Goal: Task Accomplishment & Management: Complete application form

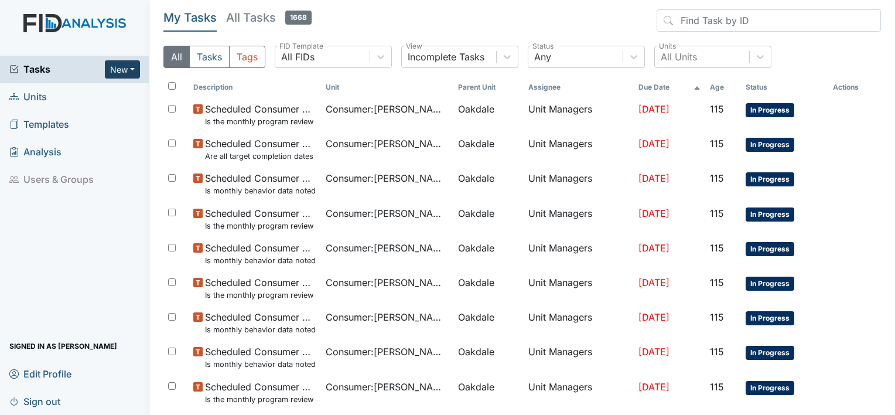
click at [115, 67] on button "New" at bounding box center [122, 69] width 35 height 18
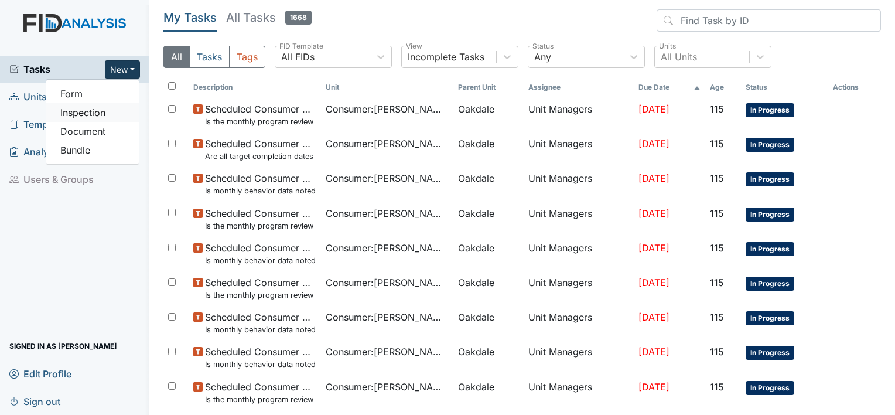
click at [87, 111] on link "Inspection" at bounding box center [92, 112] width 93 height 19
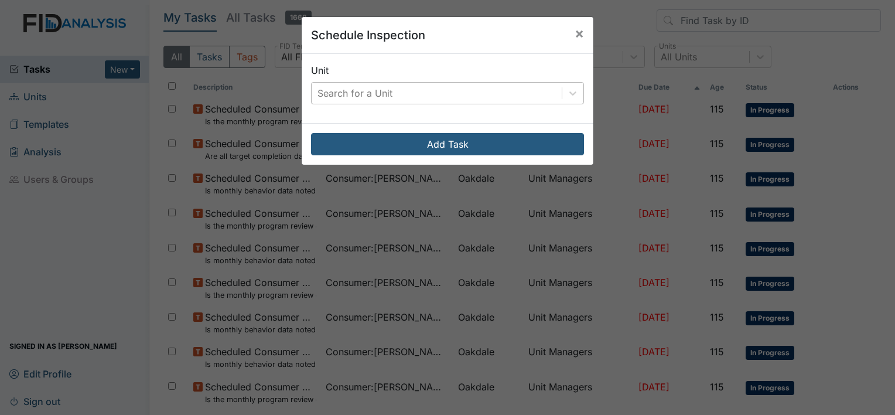
click at [423, 100] on div "Search for a Unit" at bounding box center [436, 93] width 250 height 21
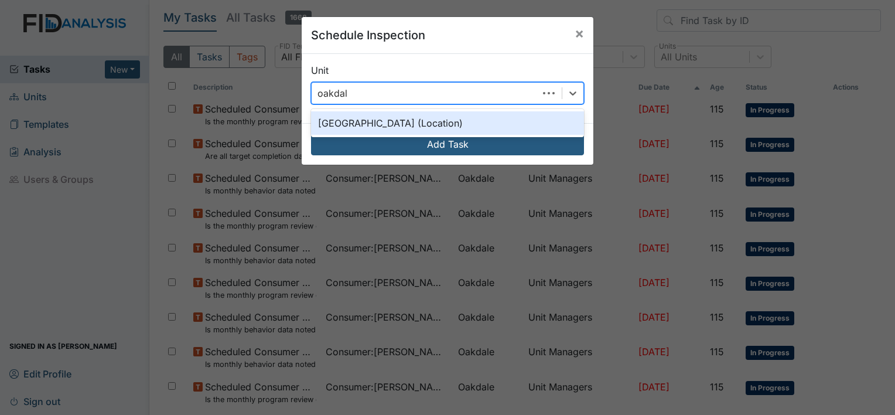
type input "oakdale"
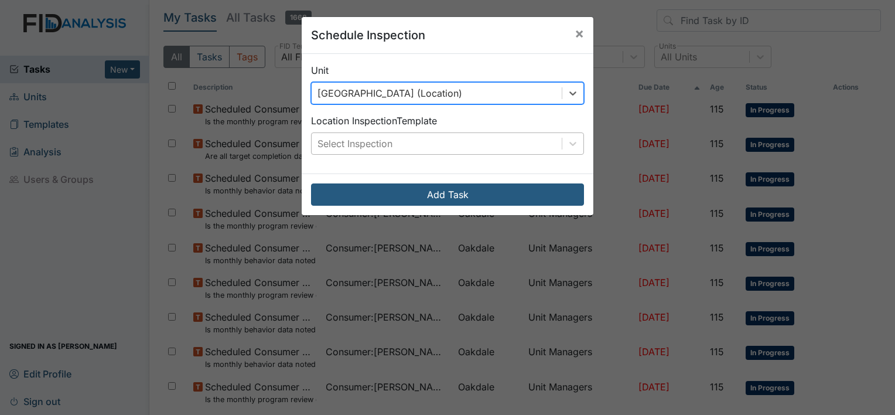
click at [369, 142] on div "Select Inspection" at bounding box center [354, 143] width 75 height 14
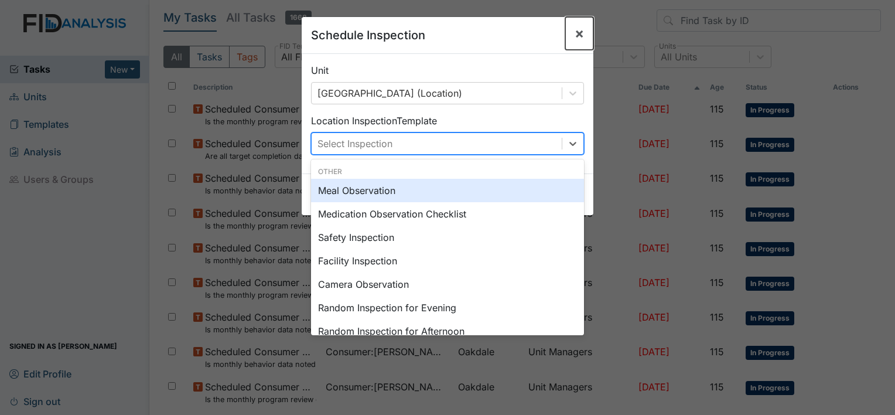
click at [574, 33] on span "×" at bounding box center [578, 33] width 9 height 17
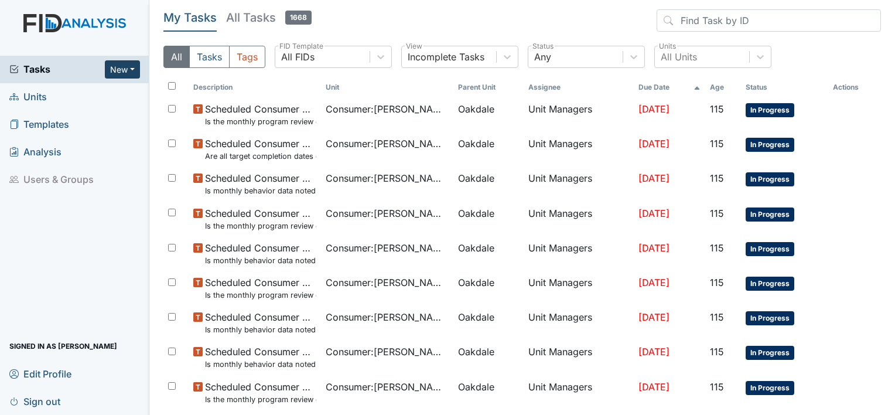
click at [122, 67] on button "New" at bounding box center [122, 69] width 35 height 18
click at [80, 94] on link "Form" at bounding box center [92, 93] width 93 height 19
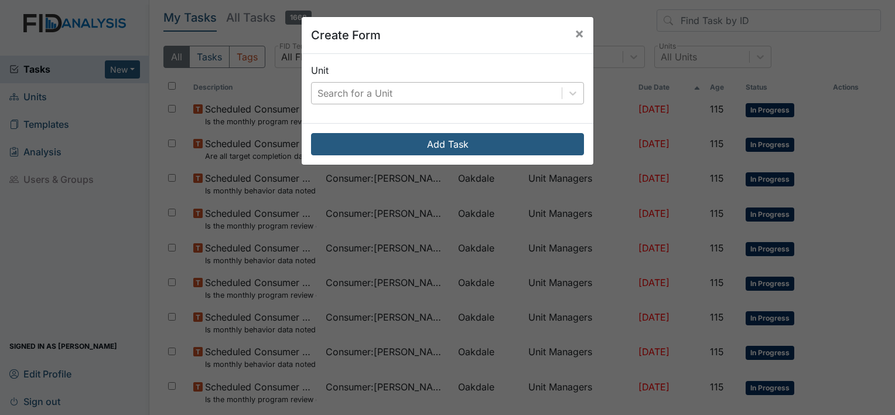
click at [380, 94] on div "Search for a Unit" at bounding box center [354, 93] width 75 height 14
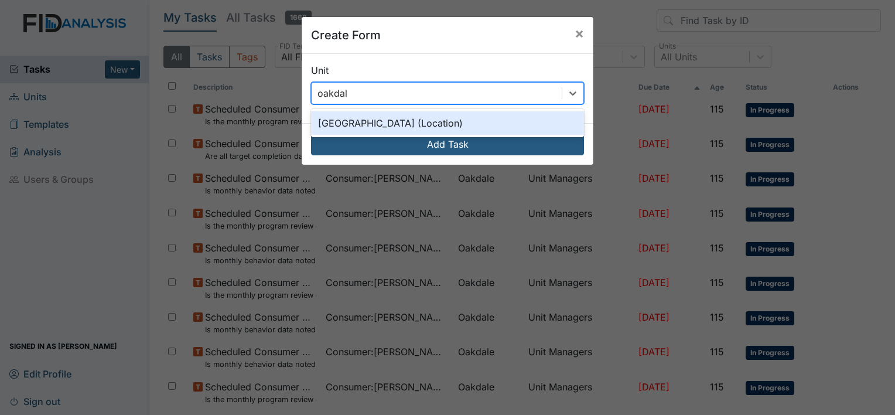
type input "oakdale"
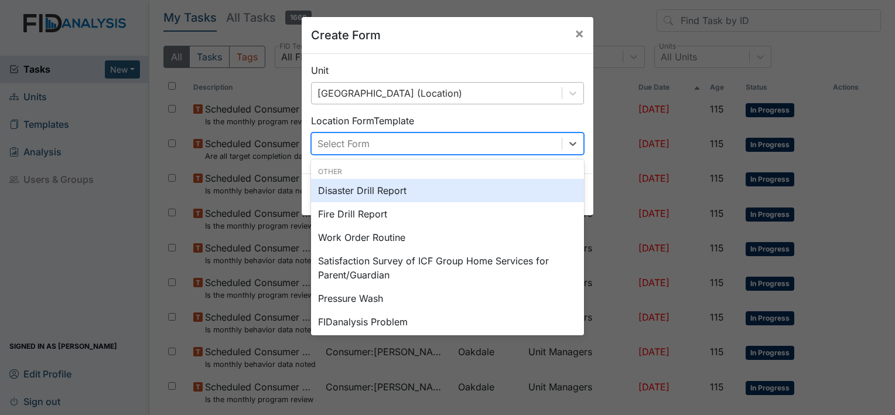
click at [376, 136] on div "Select Form" at bounding box center [436, 143] width 250 height 21
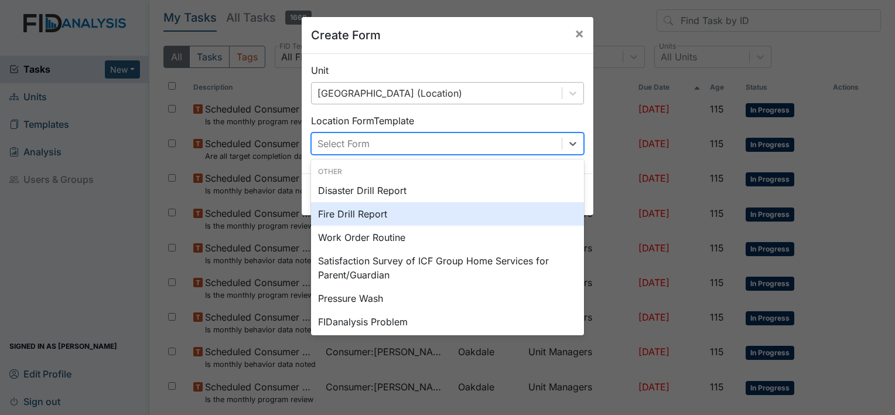
click at [366, 211] on div "Fire Drill Report" at bounding box center [447, 213] width 273 height 23
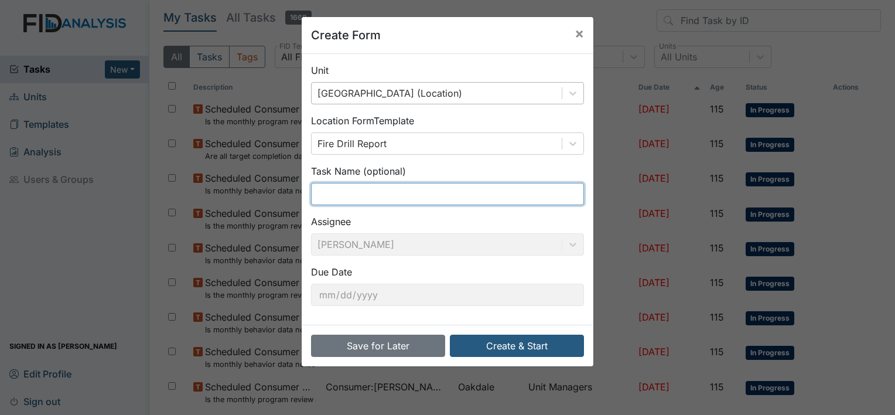
click at [378, 193] on input "text" at bounding box center [447, 194] width 273 height 22
drag, startPoint x: 388, startPoint y: 194, endPoint x: 352, endPoint y: 201, distance: 36.3
click at [352, 201] on input "3rd Shift Sunday 6 am" at bounding box center [447, 194] width 273 height 22
click at [409, 190] on input "3rd Shift Sun. 9/28/25@6 am" at bounding box center [447, 194] width 273 height 22
click at [421, 194] on input "3rd Shift Sun. 9/28/25 @6 am" at bounding box center [447, 194] width 273 height 22
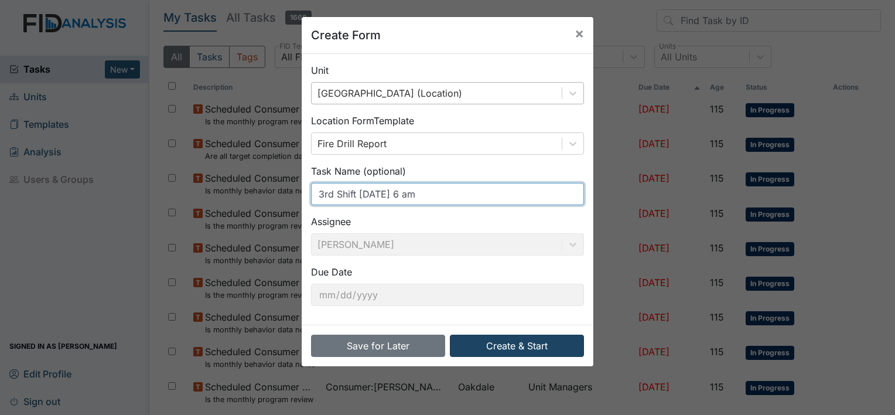
type input "3rd Shift [DATE] 6 am"
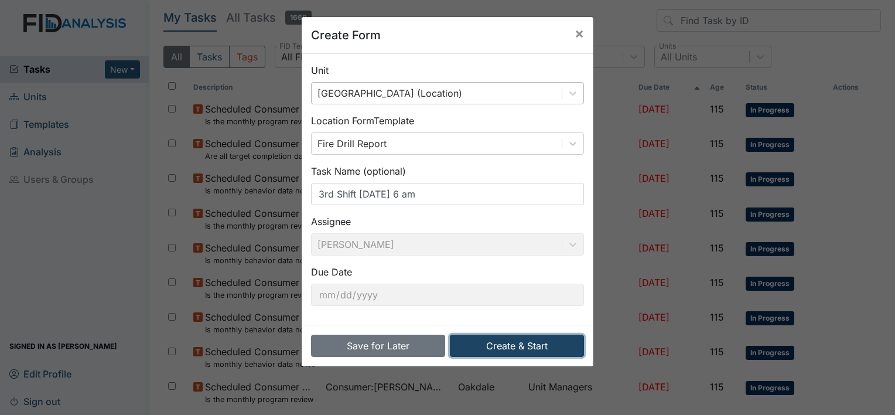
click at [518, 339] on button "Create & Start" at bounding box center [517, 345] width 134 height 22
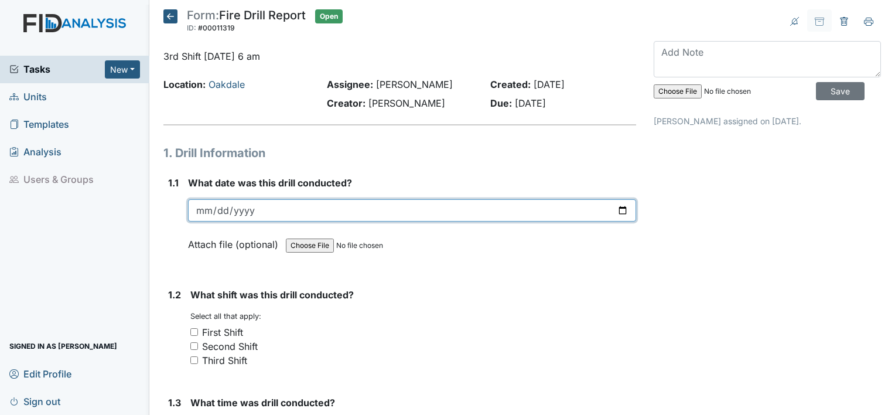
click at [204, 205] on input "date" at bounding box center [412, 210] width 448 height 22
type input "[DATE]"
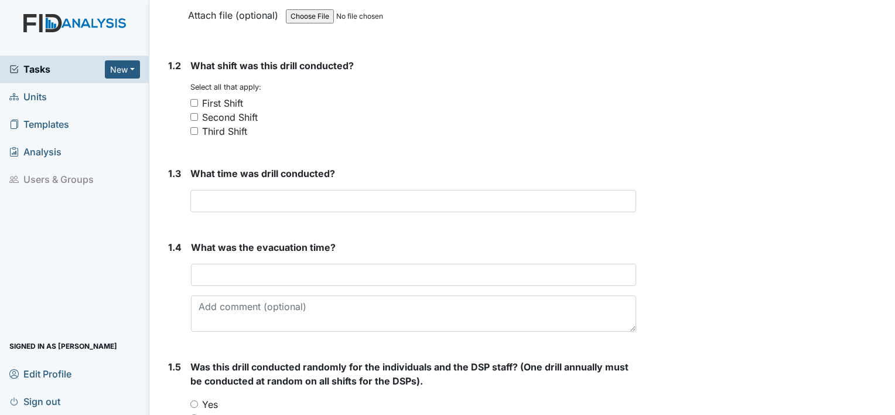
scroll to position [234, 0]
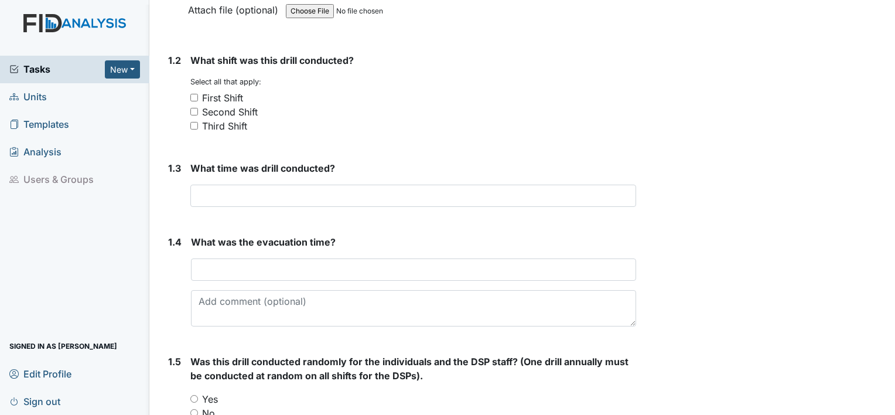
click at [194, 123] on input "Third Shift" at bounding box center [194, 126] width 8 height 8
checkbox input "true"
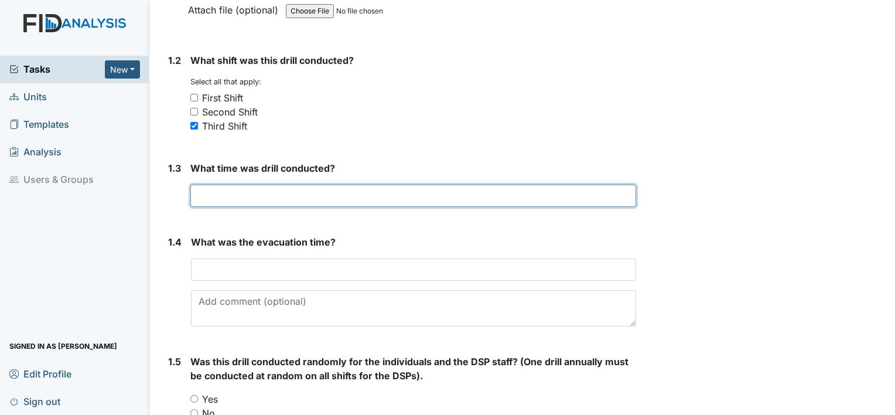
click at [246, 191] on input "text" at bounding box center [413, 195] width 446 height 22
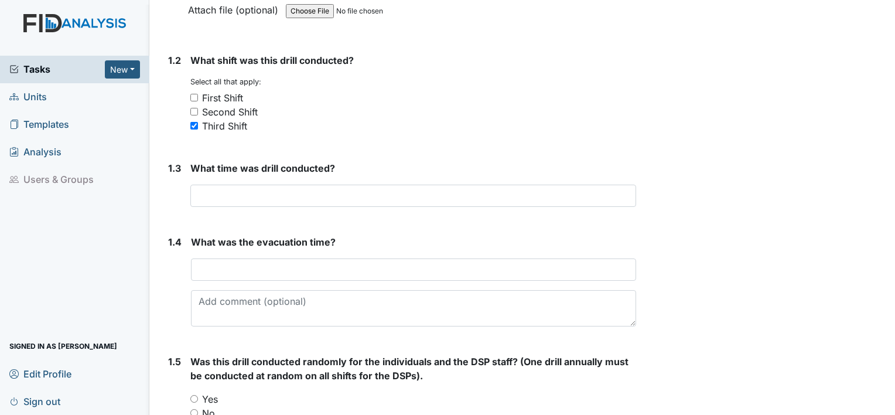
drag, startPoint x: 0, startPoint y: 39, endPoint x: -2, endPoint y: 118, distance: 79.7
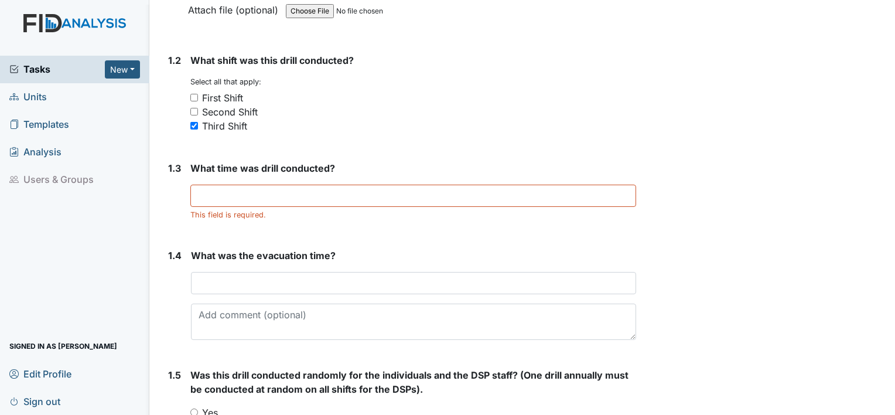
drag, startPoint x: -2, startPoint y: 118, endPoint x: 724, endPoint y: 122, distance: 726.6
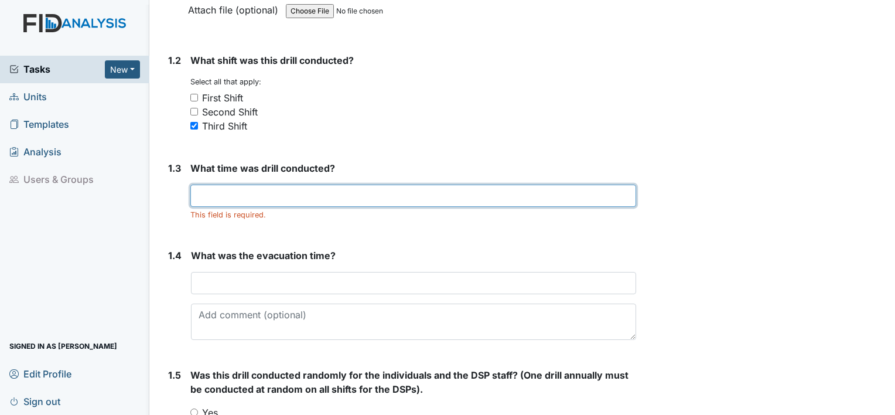
click at [273, 196] on input "text" at bounding box center [413, 195] width 446 height 22
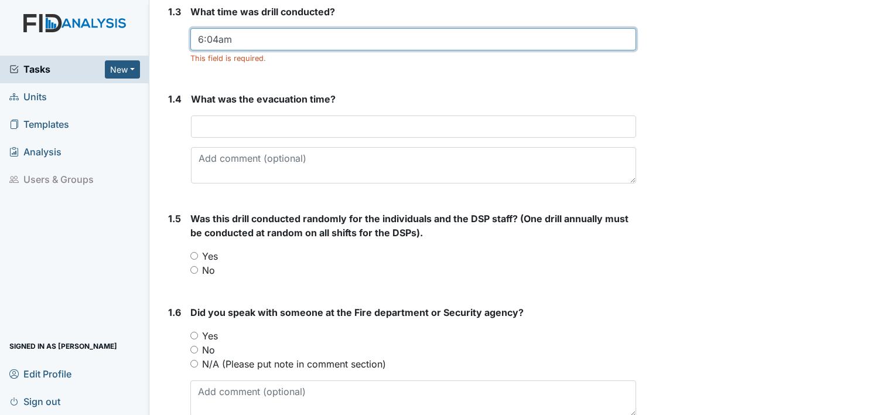
scroll to position [410, 0]
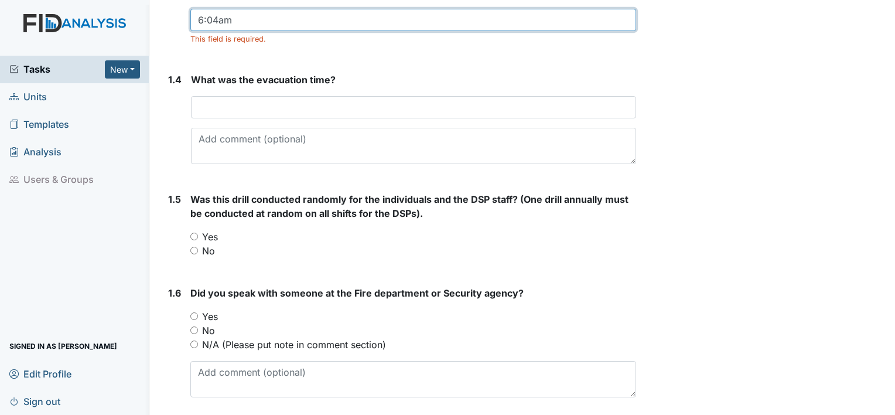
type input "6:04am"
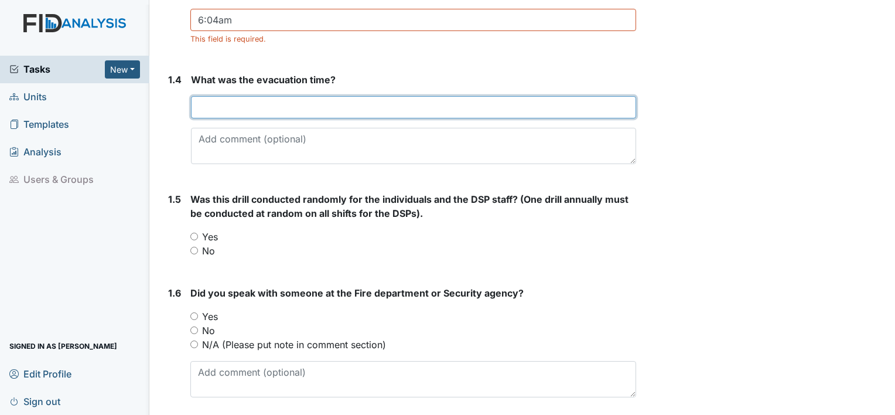
click at [266, 105] on input "text" at bounding box center [413, 107] width 445 height 22
click at [311, 101] on input "text" at bounding box center [413, 107] width 445 height 22
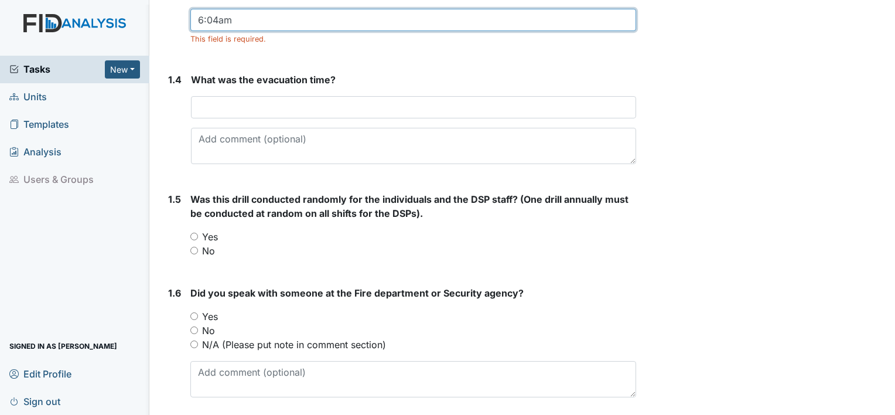
click at [274, 23] on input "6:04am" at bounding box center [413, 20] width 446 height 22
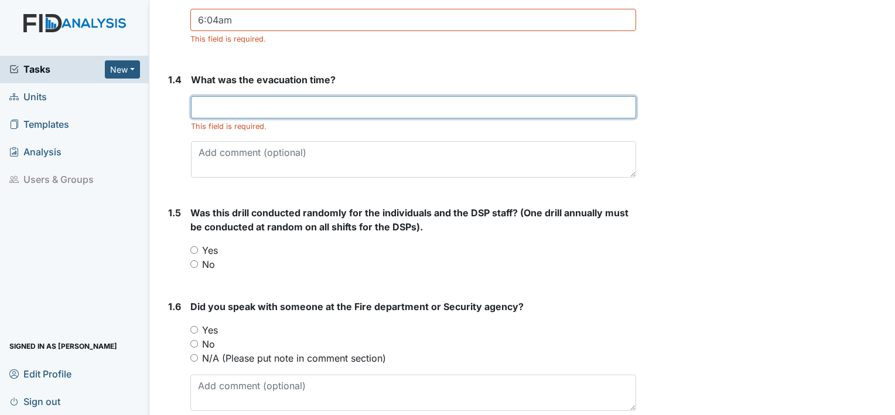
click at [241, 107] on input "text" at bounding box center [413, 107] width 445 height 22
type input "2 minutes"
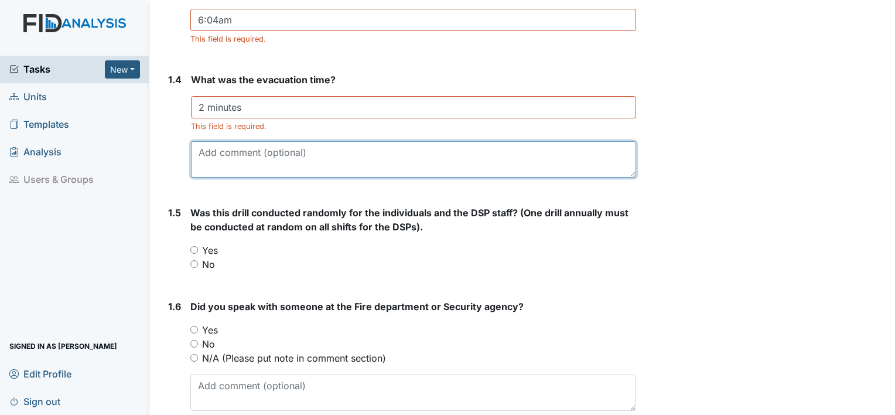
click at [254, 162] on textarea at bounding box center [413, 159] width 445 height 36
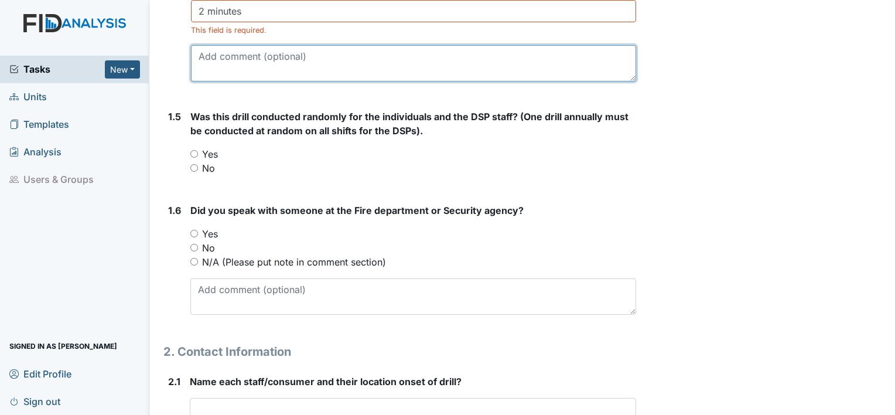
scroll to position [527, 0]
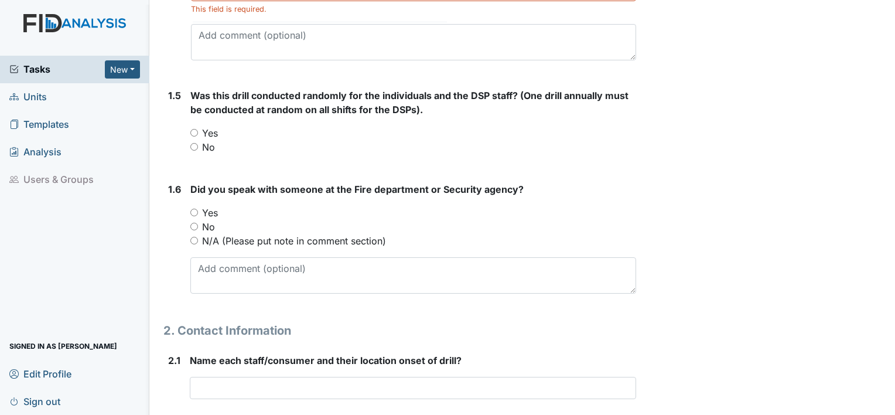
click at [191, 147] on input "No" at bounding box center [194, 147] width 8 height 8
radio input "true"
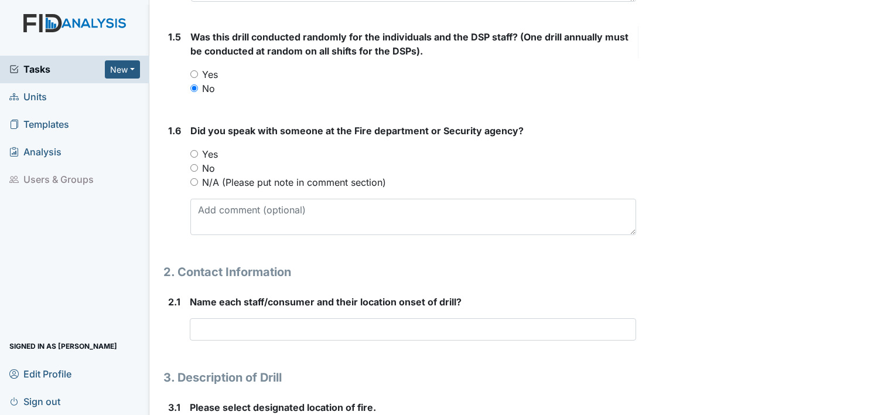
scroll to position [644, 0]
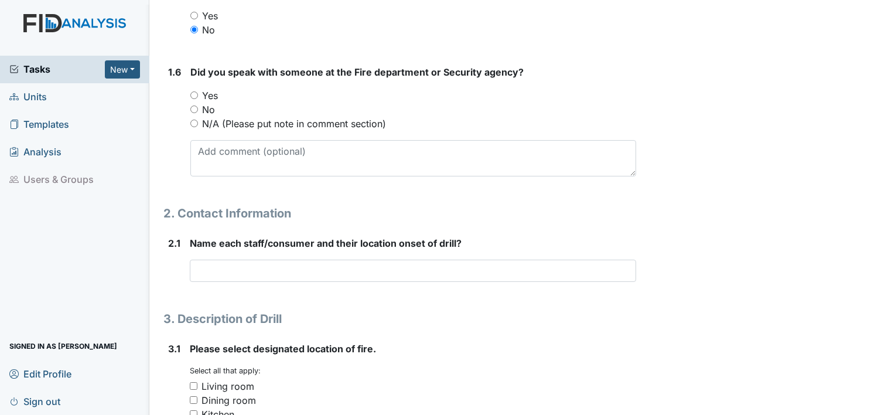
click at [191, 108] on input "No" at bounding box center [194, 109] width 8 height 8
radio input "true"
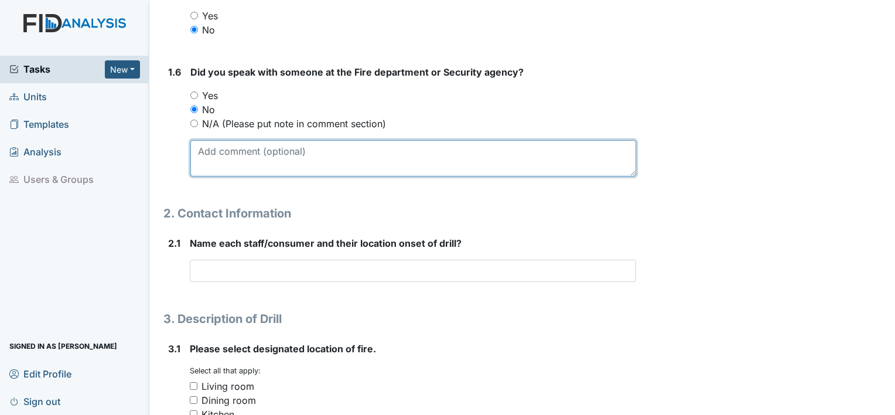
click at [304, 148] on textarea at bounding box center [413, 158] width 446 height 36
click at [480, 157] on textarea "When Security agency was called, I got the automated system." at bounding box center [413, 158] width 446 height 36
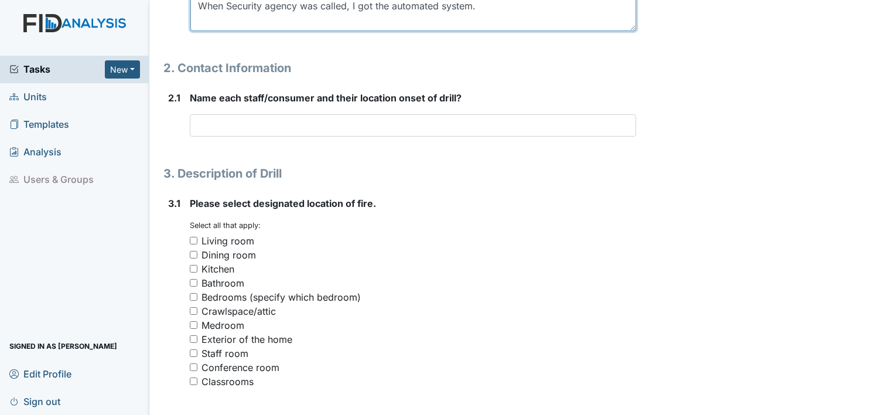
scroll to position [820, 0]
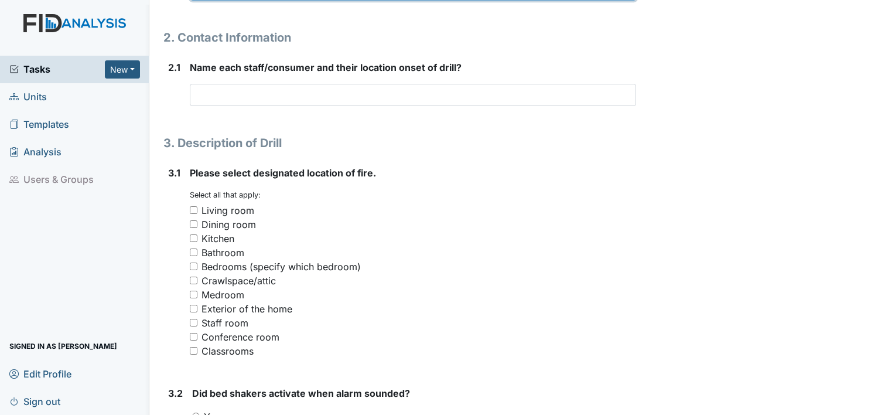
type textarea "When Security agency was called, I got the automated system."
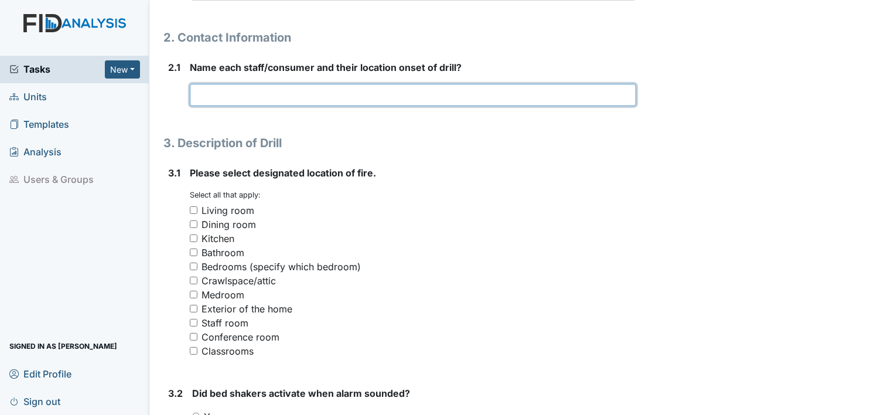
click at [221, 93] on input "text" at bounding box center [413, 95] width 446 height 22
click at [431, 96] on input "[PERSON_NAME], & [PERSON_NAME]-Kitchen/Living Room JG" at bounding box center [413, 95] width 446 height 22
click at [468, 95] on input "[PERSON_NAME], & [PERSON_NAME]-Kitchen/Living Room. JG" at bounding box center [413, 95] width 446 height 22
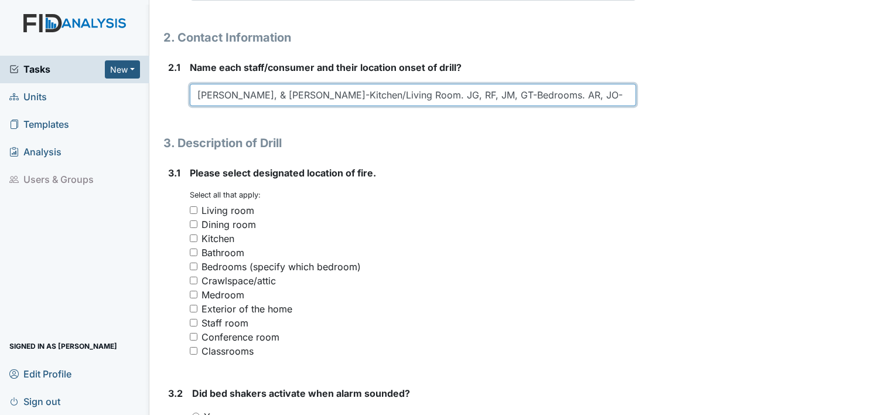
drag, startPoint x: 591, startPoint y: 92, endPoint x: 557, endPoint y: 90, distance: 34.0
click at [557, 90] on input "[PERSON_NAME], & [PERSON_NAME]-Kitchen/Living Room. JG, RF, JM, GT-Bedrooms. AR…" at bounding box center [413, 95] width 446 height 22
click at [374, 94] on input "[PERSON_NAME], & [PERSON_NAME]-Kitchen/Living Room. JG, RF, JM, GT-Bedrooms." at bounding box center [413, 95] width 446 height 22
paste input "AR, JO-"
drag, startPoint x: 405, startPoint y: 93, endPoint x: 379, endPoint y: 99, distance: 26.6
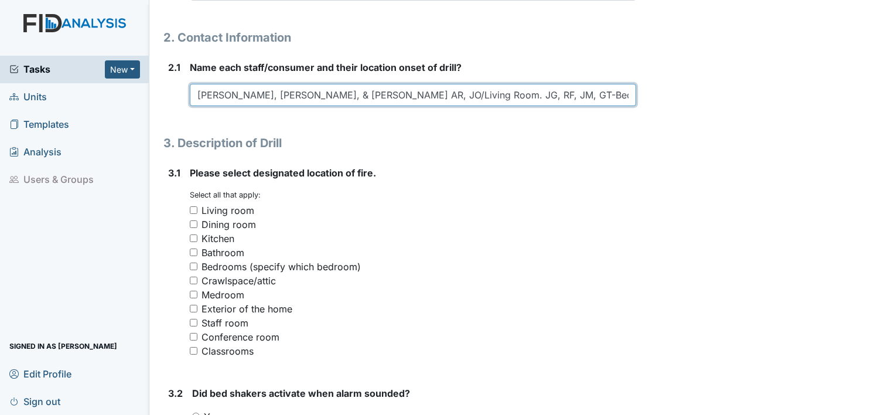
click at [379, 99] on input "[PERSON_NAME], [PERSON_NAME], & [PERSON_NAME] AR, JO/Living Room. JG, RF, JM, G…" at bounding box center [413, 95] width 446 height 22
click at [335, 94] on input "[PERSON_NAME], & [PERSON_NAME]-Kitchen /Living Room. JG, RF, JM, GT-Bedrooms." at bounding box center [413, 95] width 446 height 22
paste input "AR, JO"
click at [581, 97] on input "[PERSON_NAME], [PERSON_NAME], JO-Kitchen /Living Room. JG, RF, JM, GT-Bedrooms." at bounding box center [413, 95] width 446 height 22
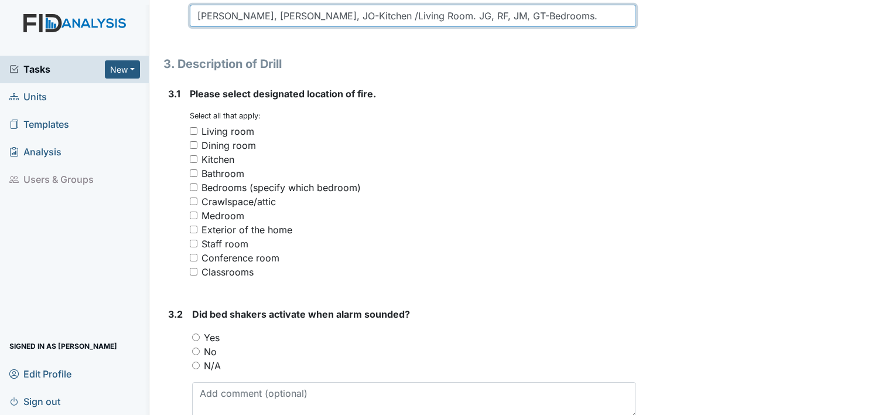
scroll to position [878, 0]
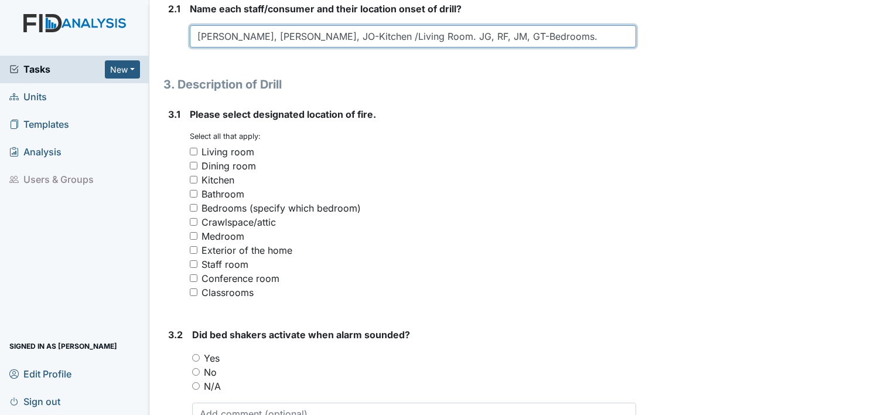
type input "[PERSON_NAME], [PERSON_NAME], JO-Kitchen /Living Room. JG, RF, JM, GT-Bedrooms."
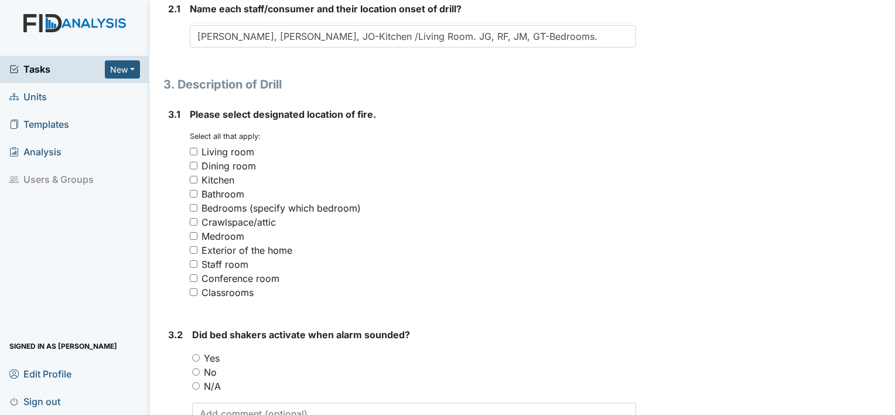
click at [193, 165] on input "Dining room" at bounding box center [194, 166] width 8 height 8
checkbox input "true"
click at [190, 262] on input "Staff room" at bounding box center [194, 264] width 8 height 8
checkbox input "true"
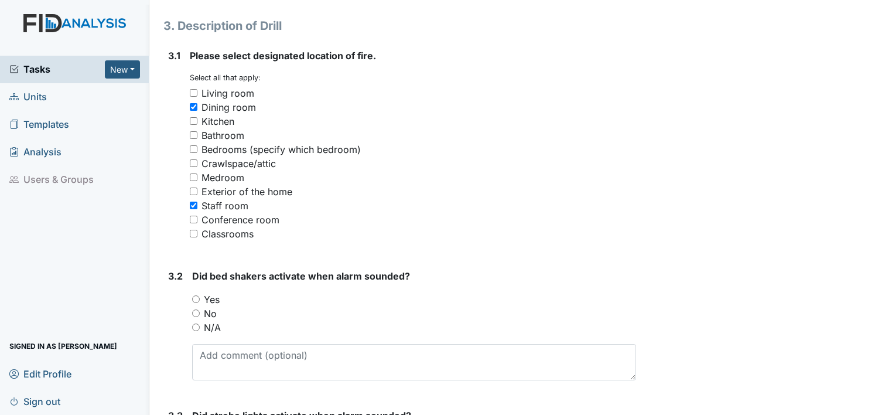
click at [192, 105] on input "Dining room" at bounding box center [194, 107] width 8 height 8
checkbox input "false"
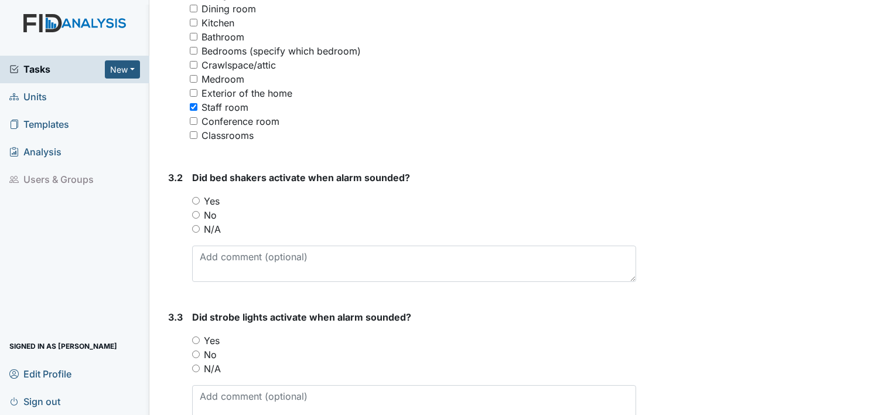
scroll to position [1054, 0]
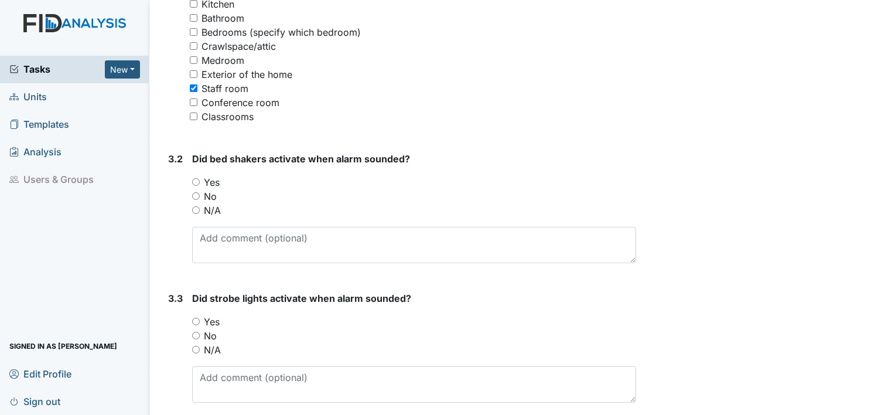
click at [197, 208] on input "N/A" at bounding box center [196, 210] width 8 height 8
radio input "true"
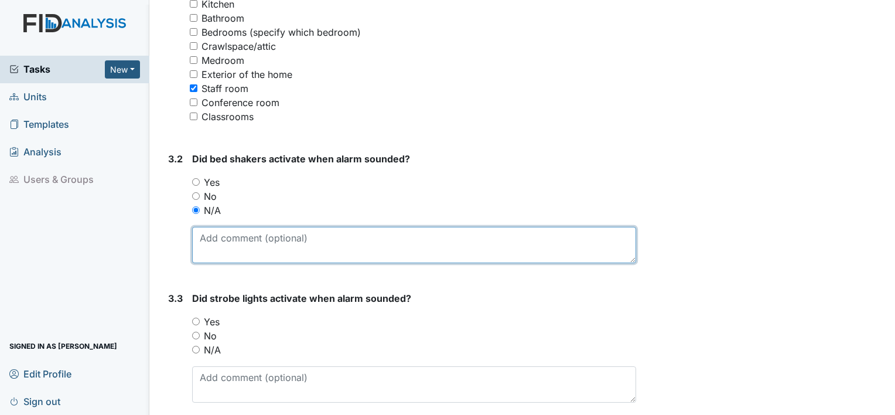
click at [316, 241] on textarea at bounding box center [414, 245] width 444 height 36
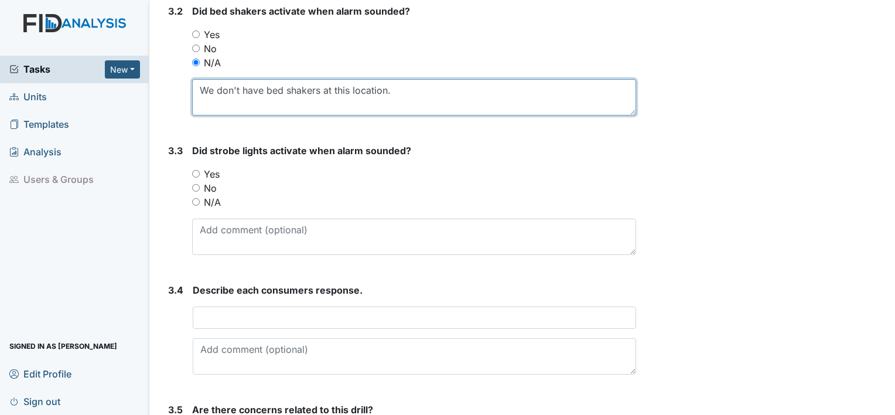
scroll to position [1229, 0]
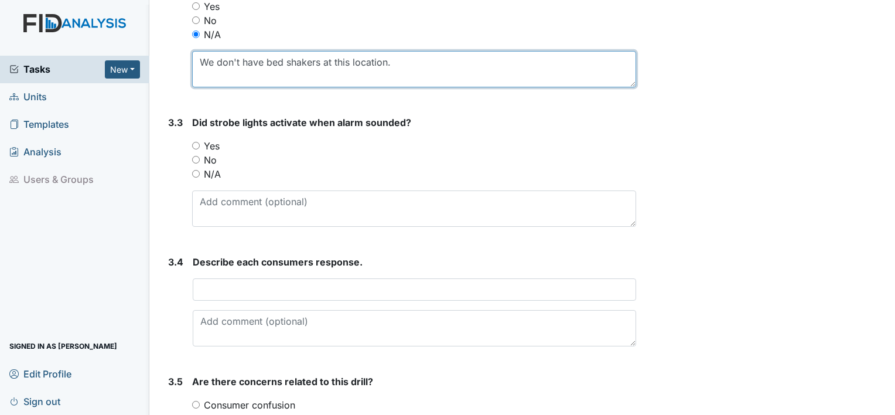
type textarea "We don't have bed shakers at this location."
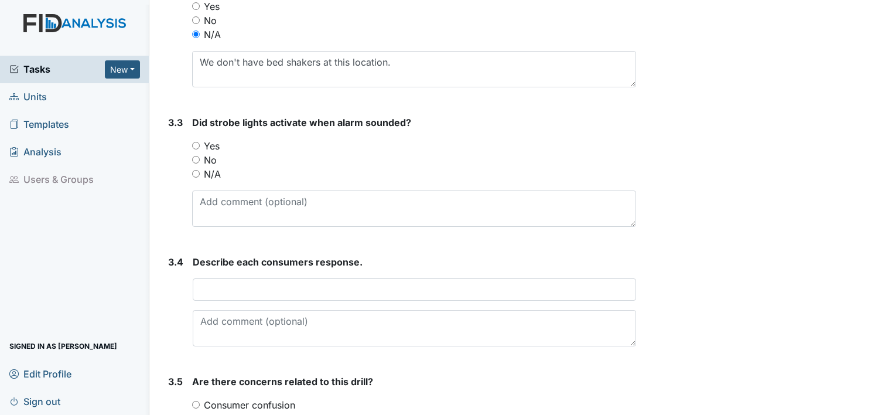
click at [196, 147] on input "Yes" at bounding box center [196, 146] width 8 height 8
radio input "true"
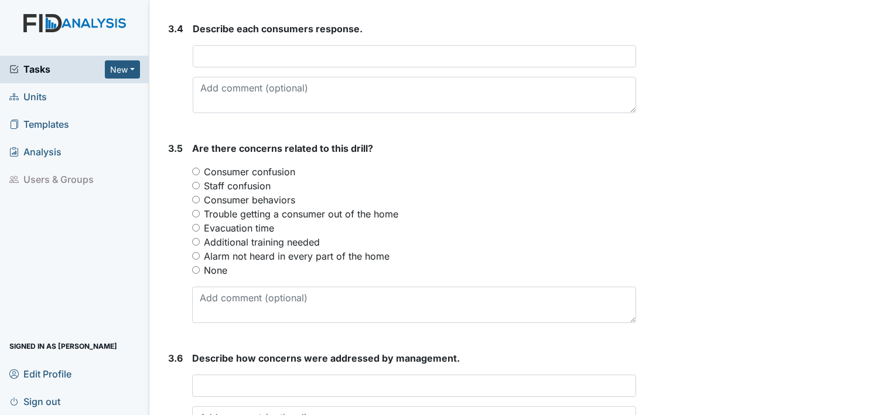
scroll to position [1464, 0]
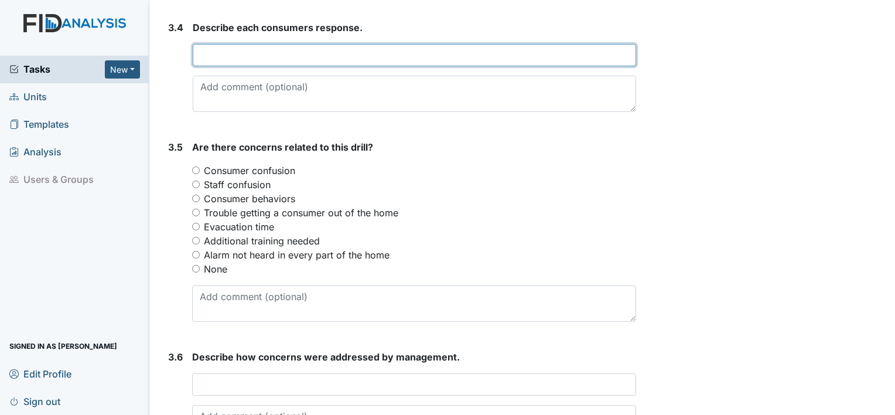
click at [237, 57] on input "text" at bounding box center [414, 55] width 443 height 22
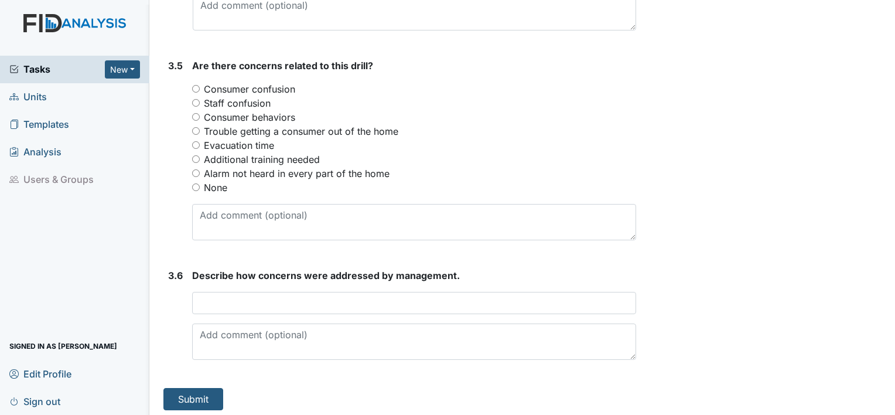
scroll to position [1547, 0]
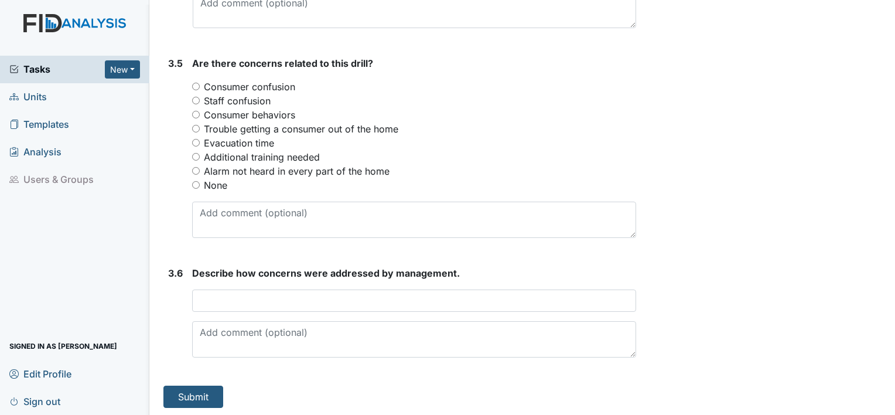
type input "RF was concerned about getting fully dressed, all others responded swiftly."
click at [194, 184] on input "None" at bounding box center [196, 185] width 8 height 8
radio input "true"
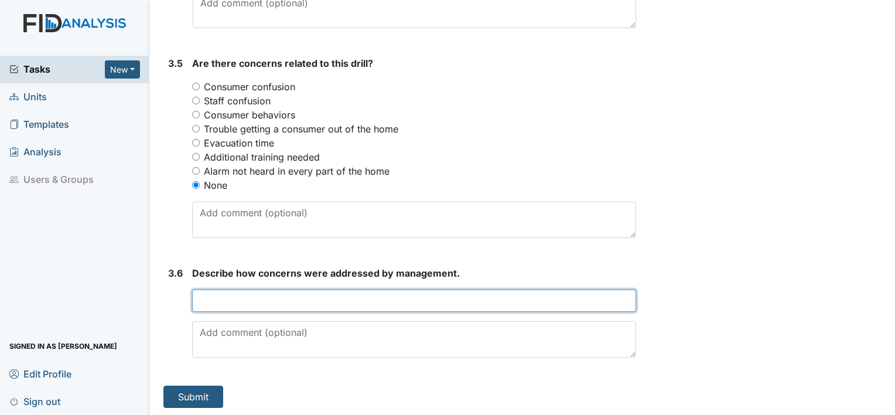
drag, startPoint x: 280, startPoint y: 300, endPoint x: 286, endPoint y: 304, distance: 6.3
click at [280, 300] on input "text" at bounding box center [414, 300] width 444 height 22
type input "No concerns at this time."
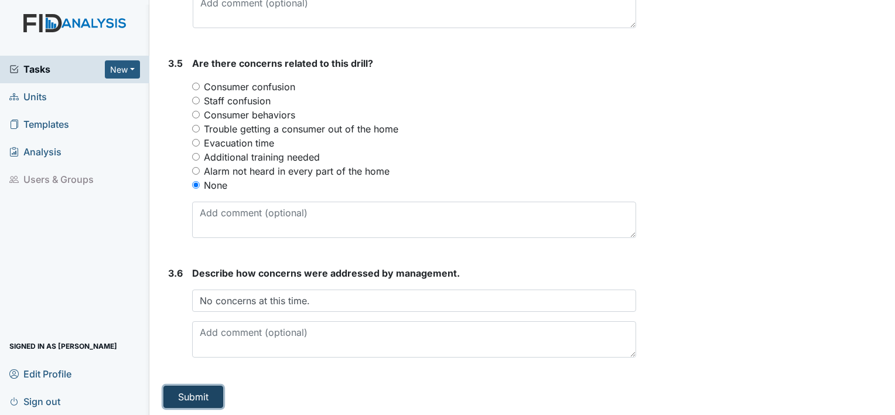
click at [211, 398] on button "Submit" at bounding box center [193, 396] width 60 height 22
